Goal: Check status: Check status

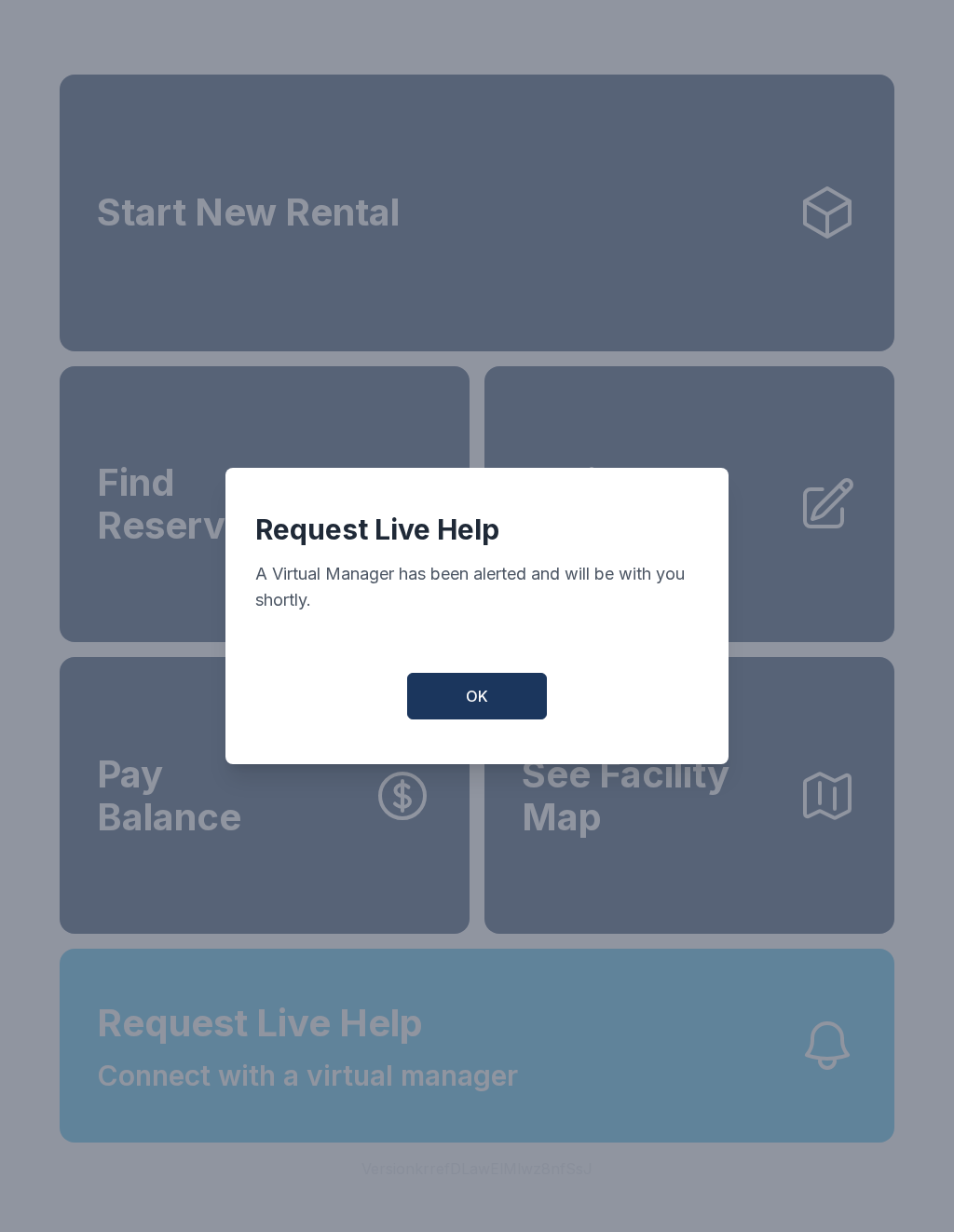
click at [500, 707] on button "OK" at bounding box center [477, 695] width 139 height 46
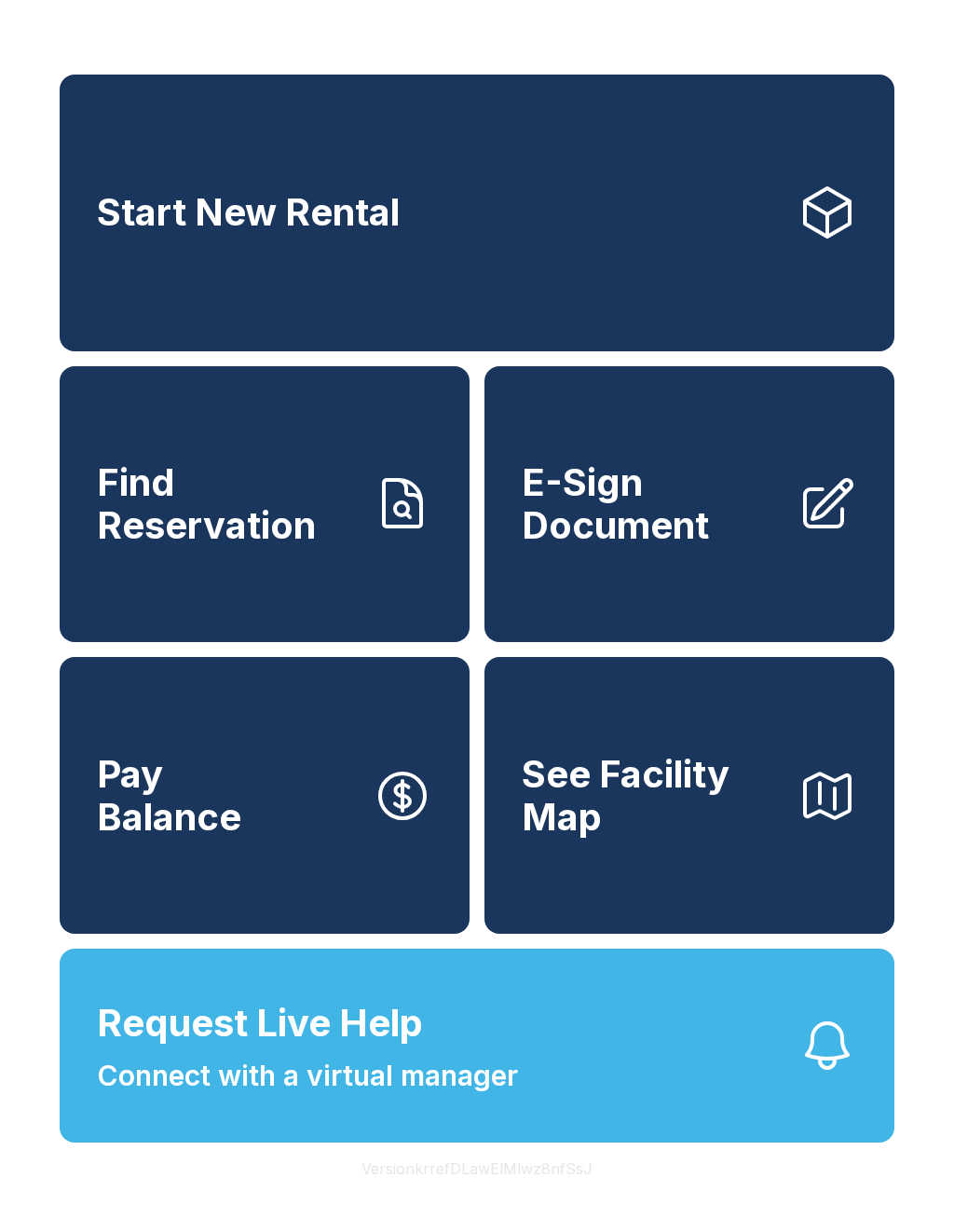
click at [584, 228] on link "Start New Rental" at bounding box center [477, 213] width 834 height 277
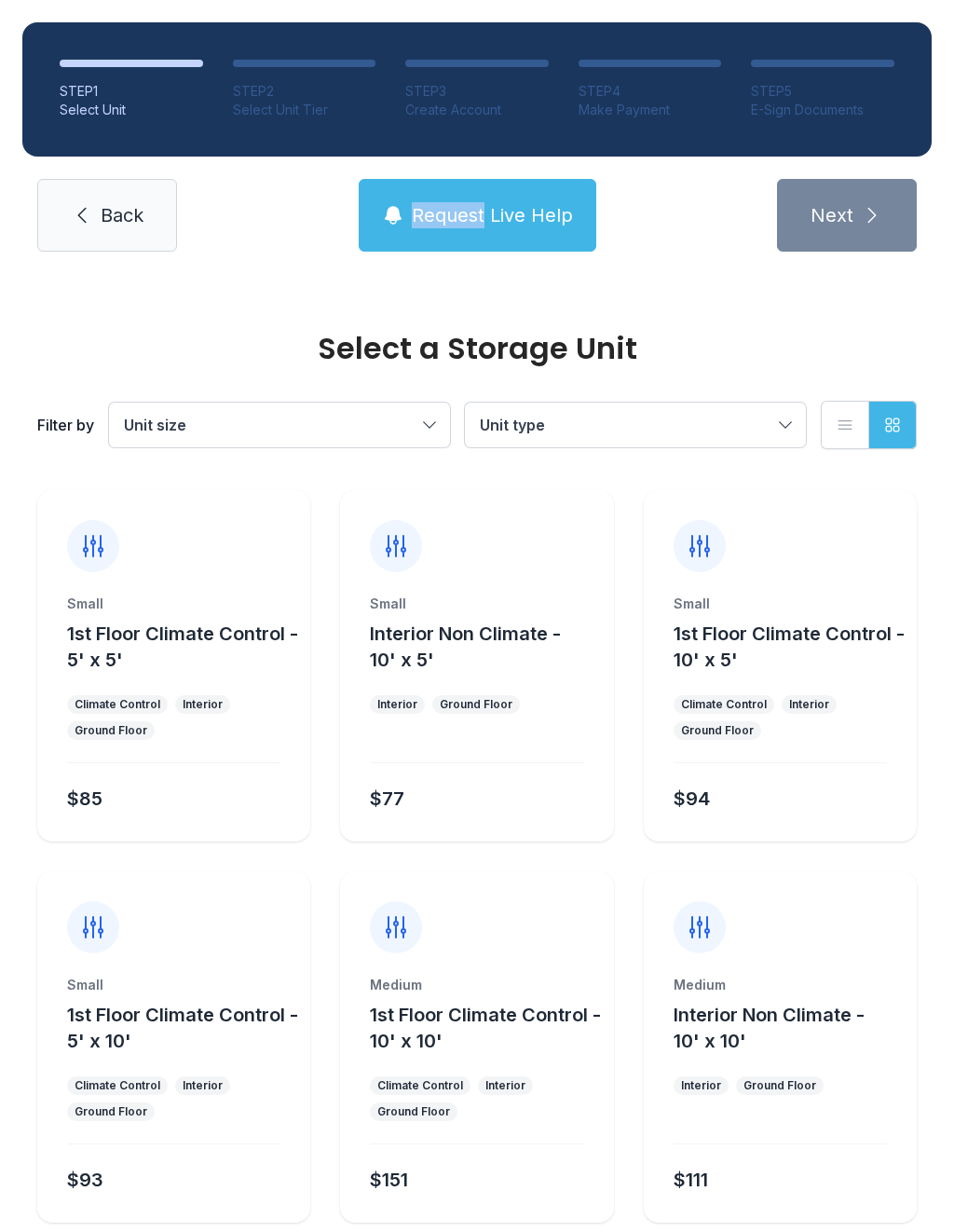
click at [544, 233] on button "Request Live Help" at bounding box center [477, 215] width 238 height 73
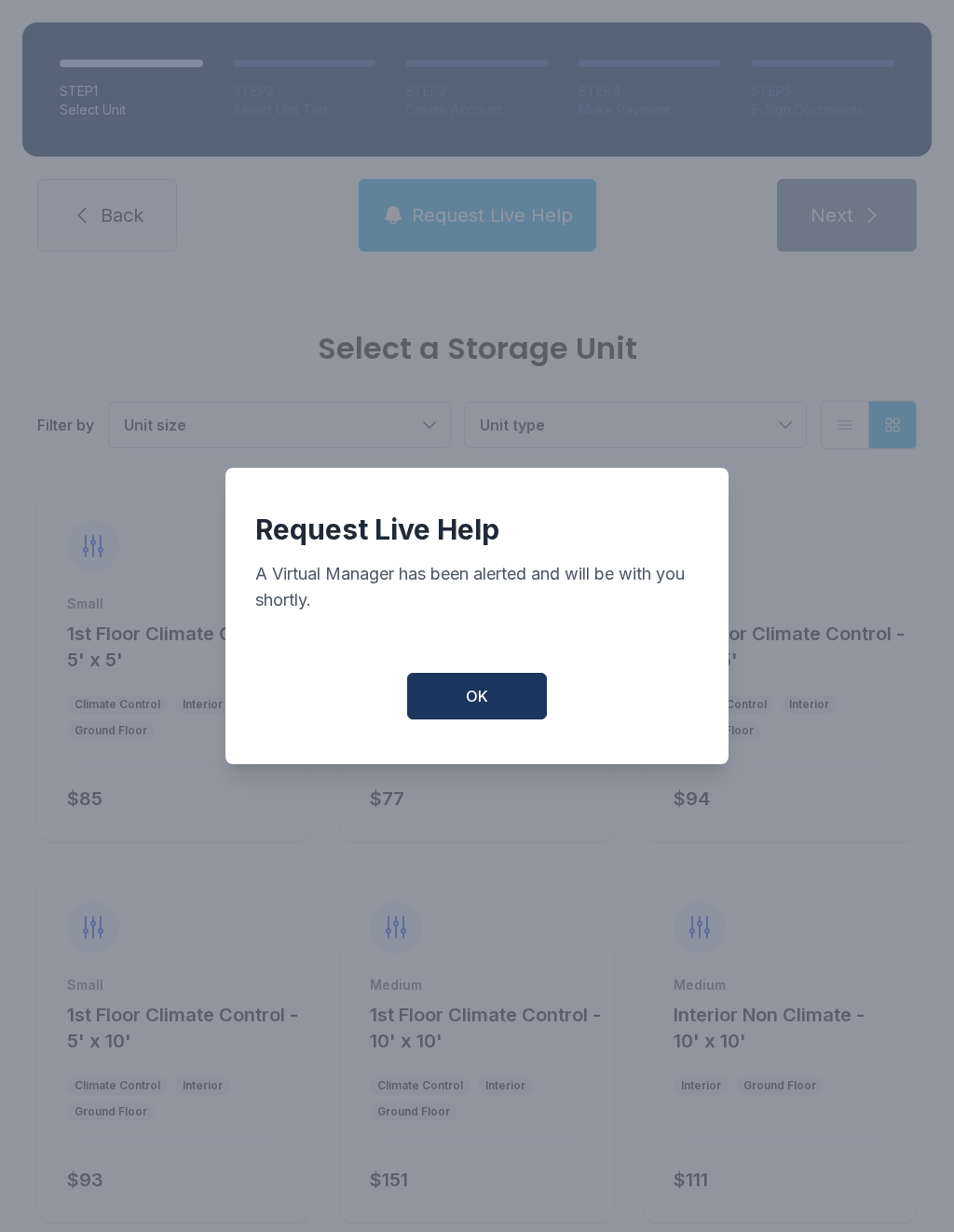
click at [479, 707] on span "OK" at bounding box center [477, 696] width 23 height 23
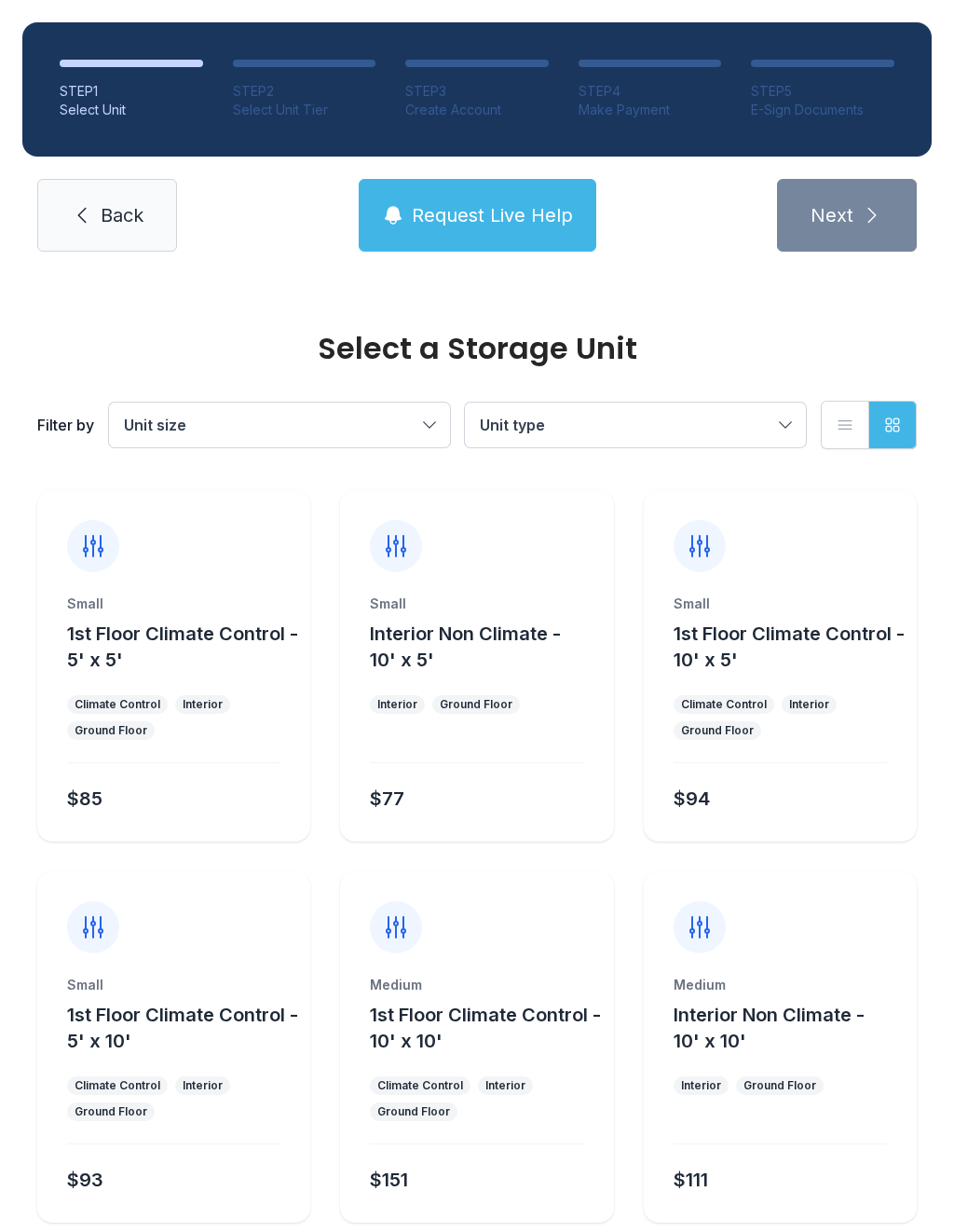
click at [479, 223] on span "Request Live Help" at bounding box center [493, 215] width 161 height 27
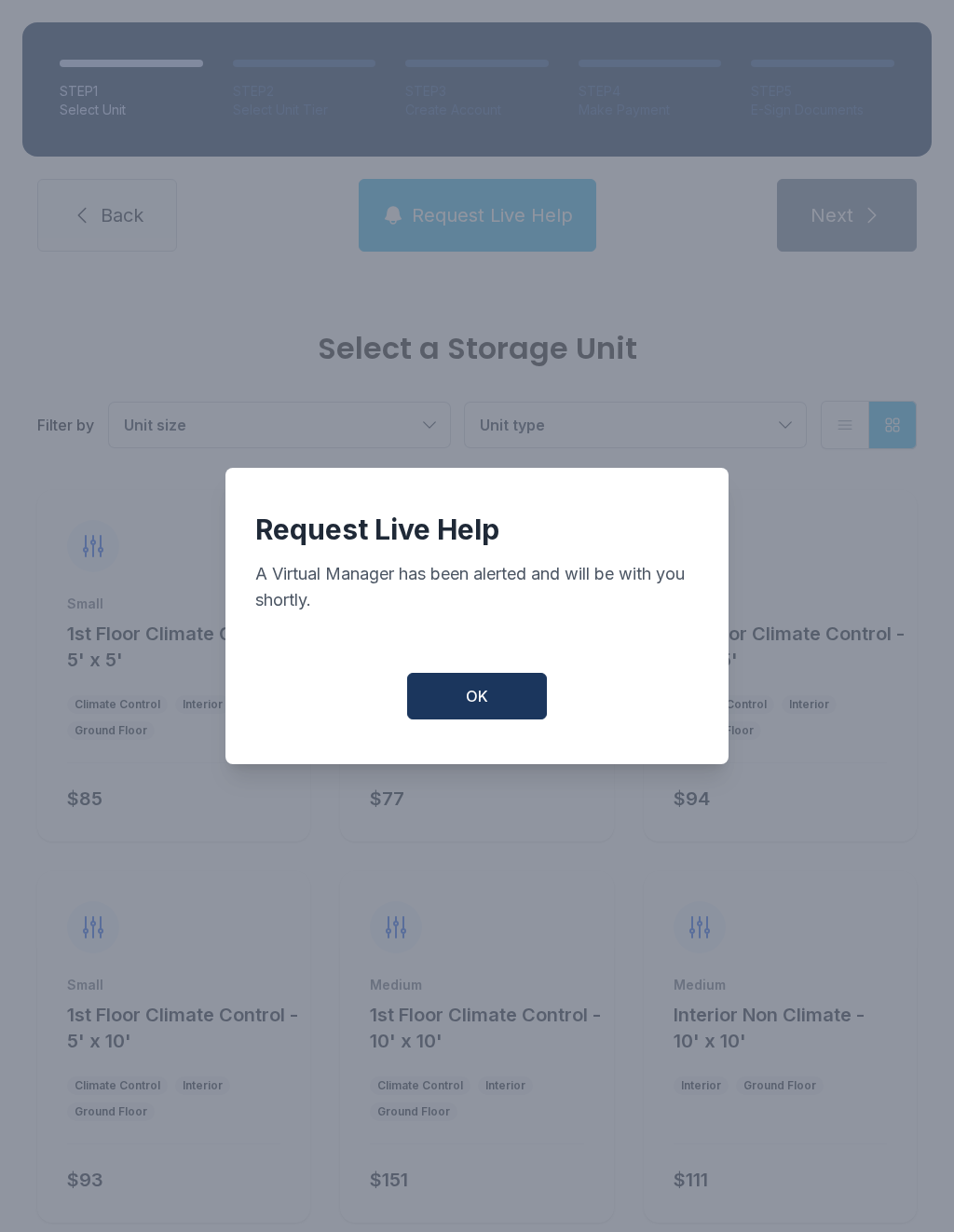
click at [483, 707] on span "OK" at bounding box center [477, 696] width 23 height 23
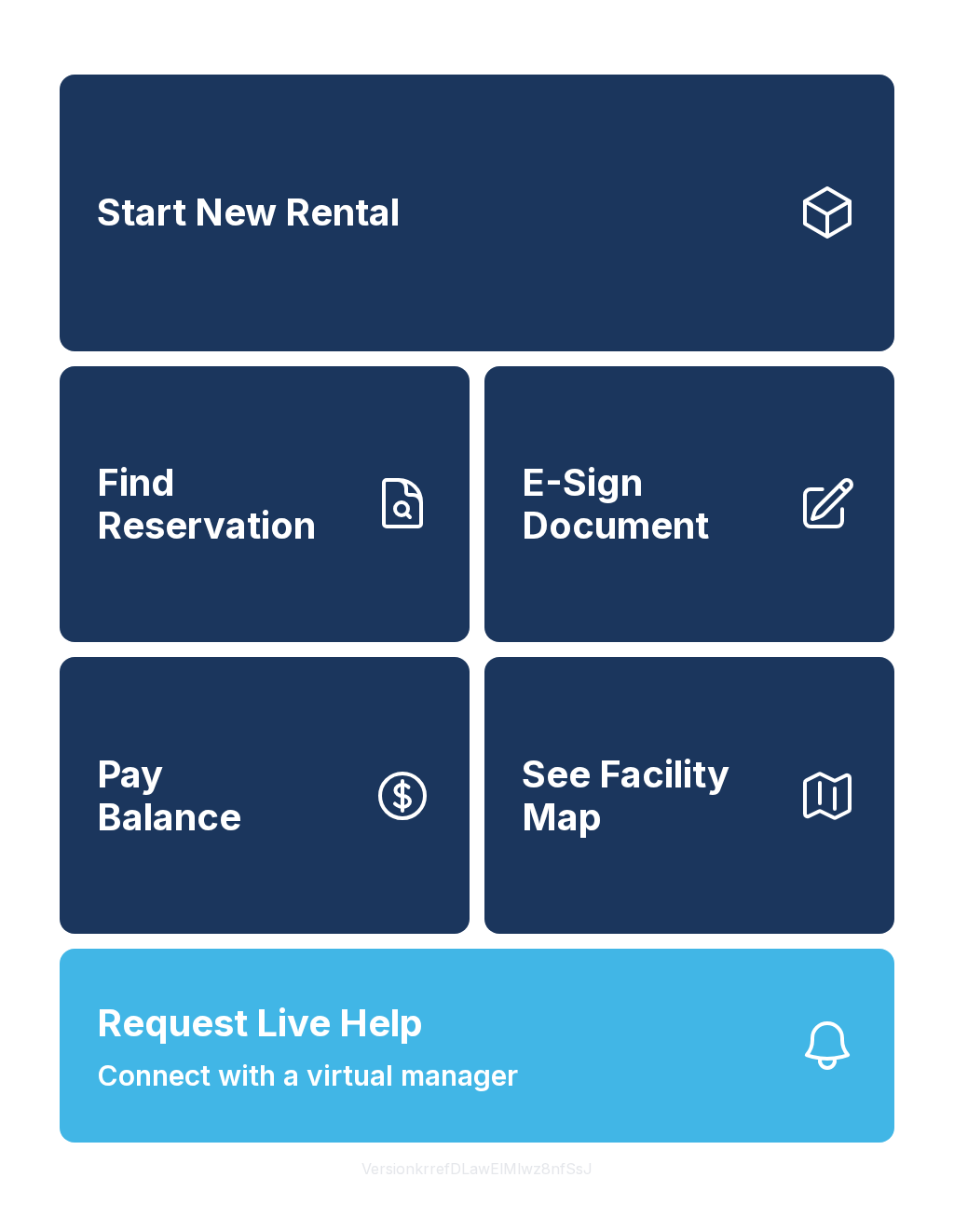
click at [251, 521] on span "Find Reservation" at bounding box center [228, 504] width 261 height 84
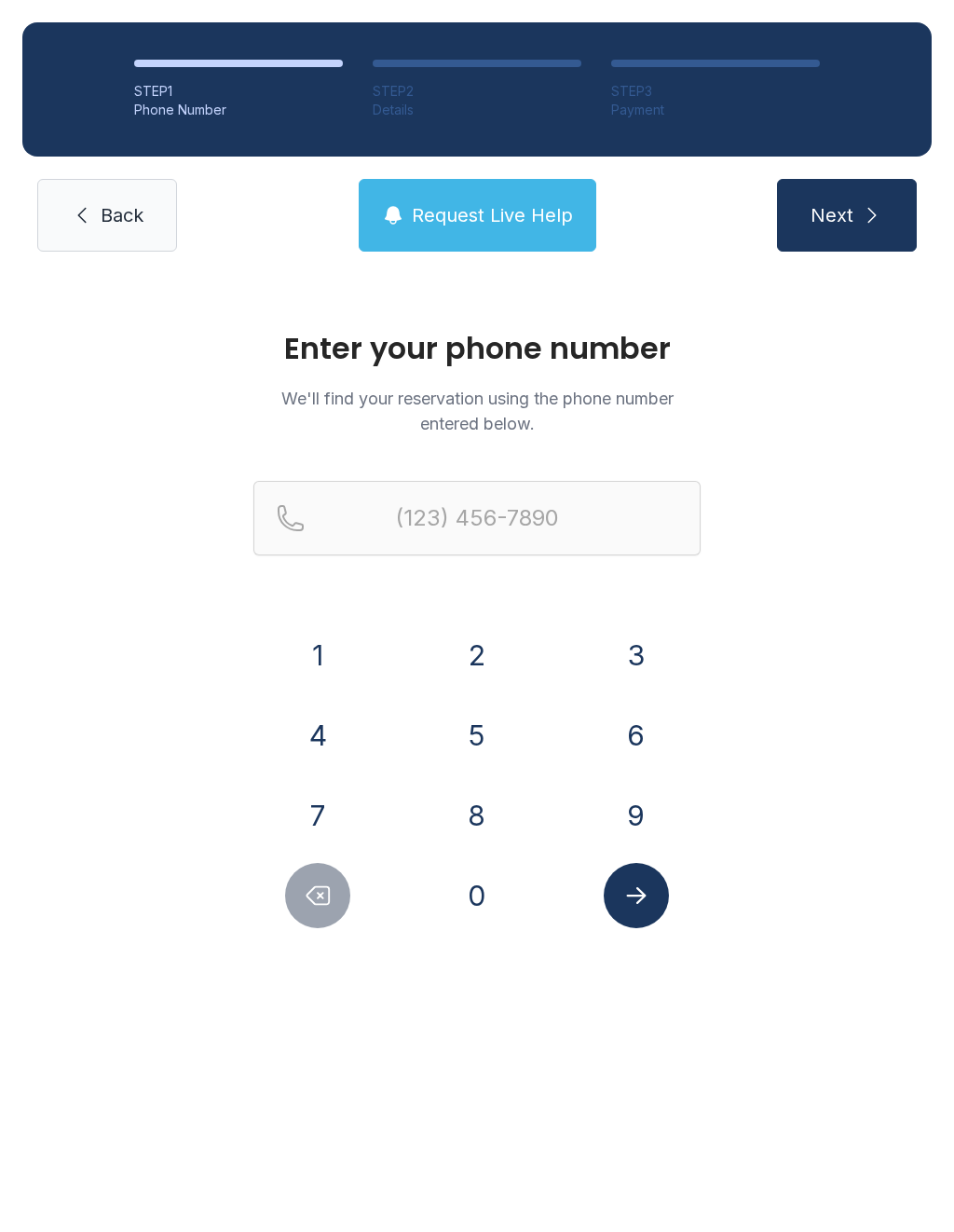
click at [338, 830] on button "7" at bounding box center [317, 815] width 65 height 65
click at [476, 659] on button "2" at bounding box center [477, 655] width 65 height 65
click at [478, 902] on button "0" at bounding box center [477, 895] width 65 height 65
click at [483, 660] on button "2" at bounding box center [477, 655] width 65 height 65
click at [350, 657] on button "1" at bounding box center [317, 655] width 65 height 65
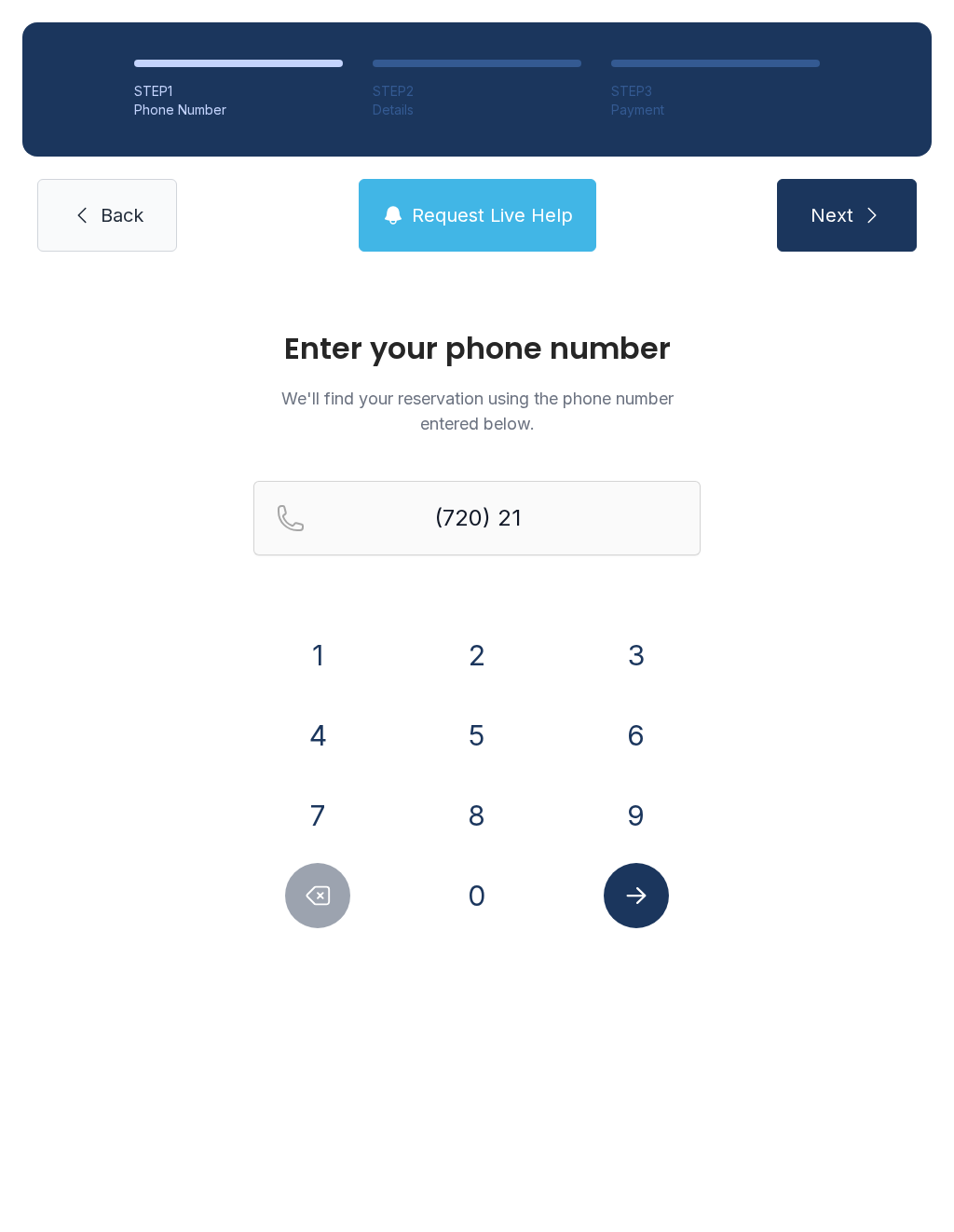
click at [345, 828] on button "7" at bounding box center [317, 815] width 65 height 65
click at [653, 818] on button "9" at bounding box center [636, 815] width 65 height 65
click at [498, 747] on button "5" at bounding box center [477, 735] width 65 height 65
click at [651, 819] on button "9" at bounding box center [636, 815] width 65 height 65
click at [633, 640] on button "3" at bounding box center [636, 655] width 65 height 65
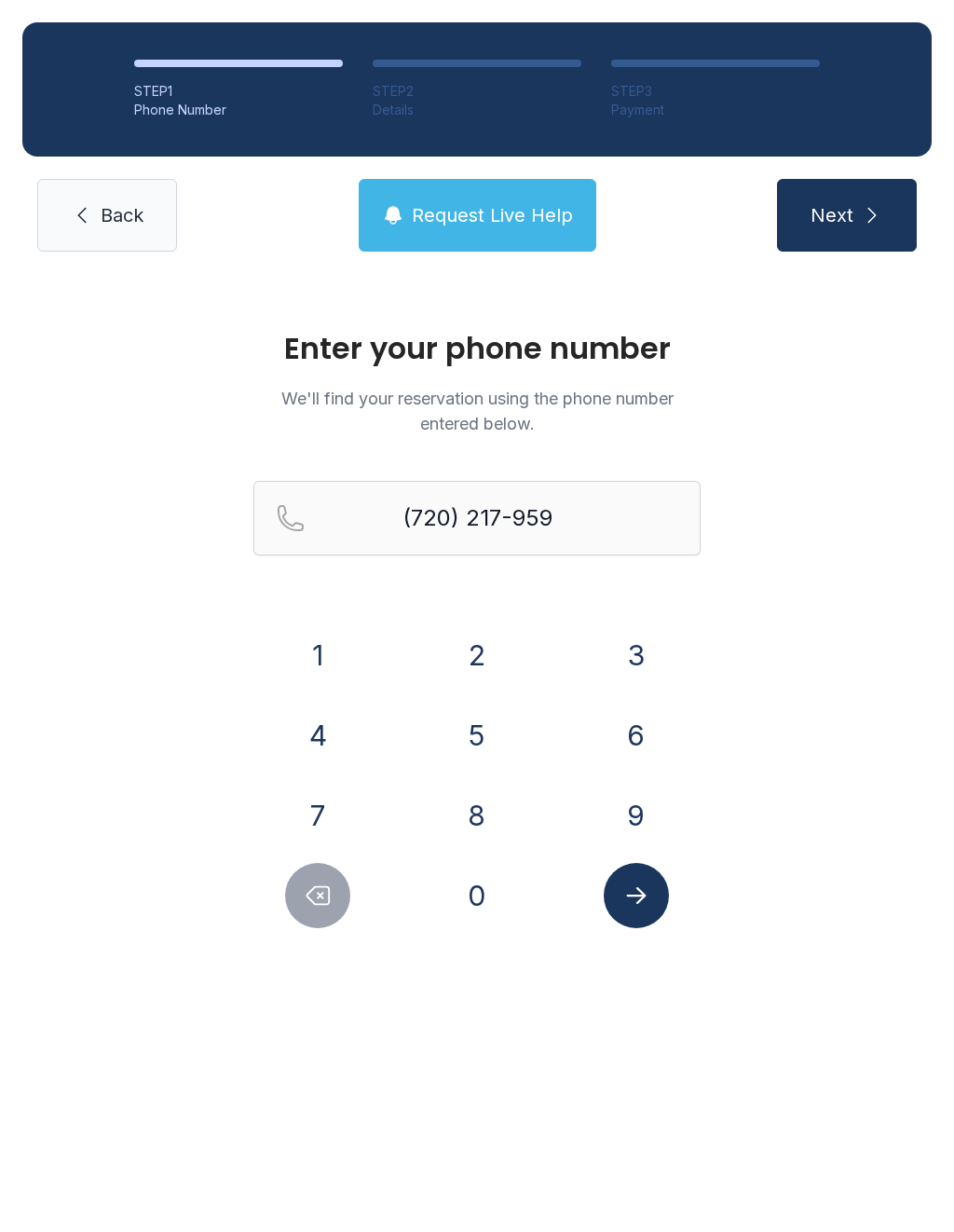
type input "[PHONE_NUMBER]"
click at [651, 908] on button "Submit lookup form" at bounding box center [636, 895] width 65 height 65
